Goal: Task Accomplishment & Management: Manage account settings

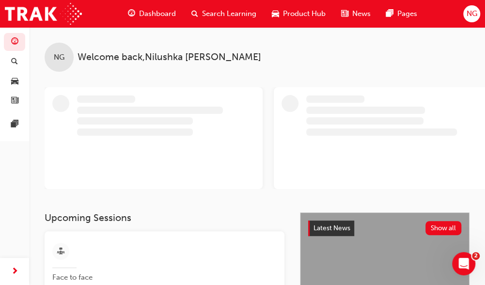
click at [469, 15] on span "NG" at bounding box center [471, 13] width 11 height 11
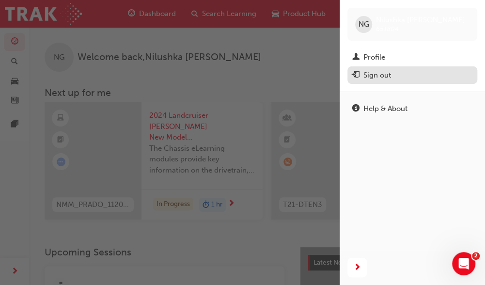
click at [382, 75] on div "Sign out" at bounding box center [377, 75] width 28 height 11
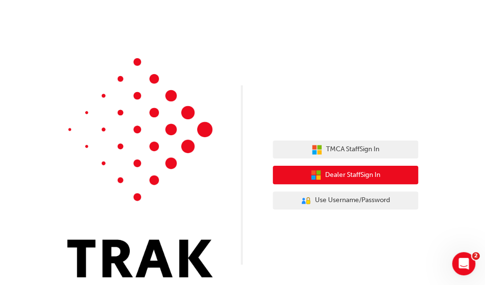
click at [328, 178] on span "Dealer Staff Sign In" at bounding box center [352, 175] width 55 height 11
